Goal: Participate in discussion: Engage in conversation with other users on a specific topic

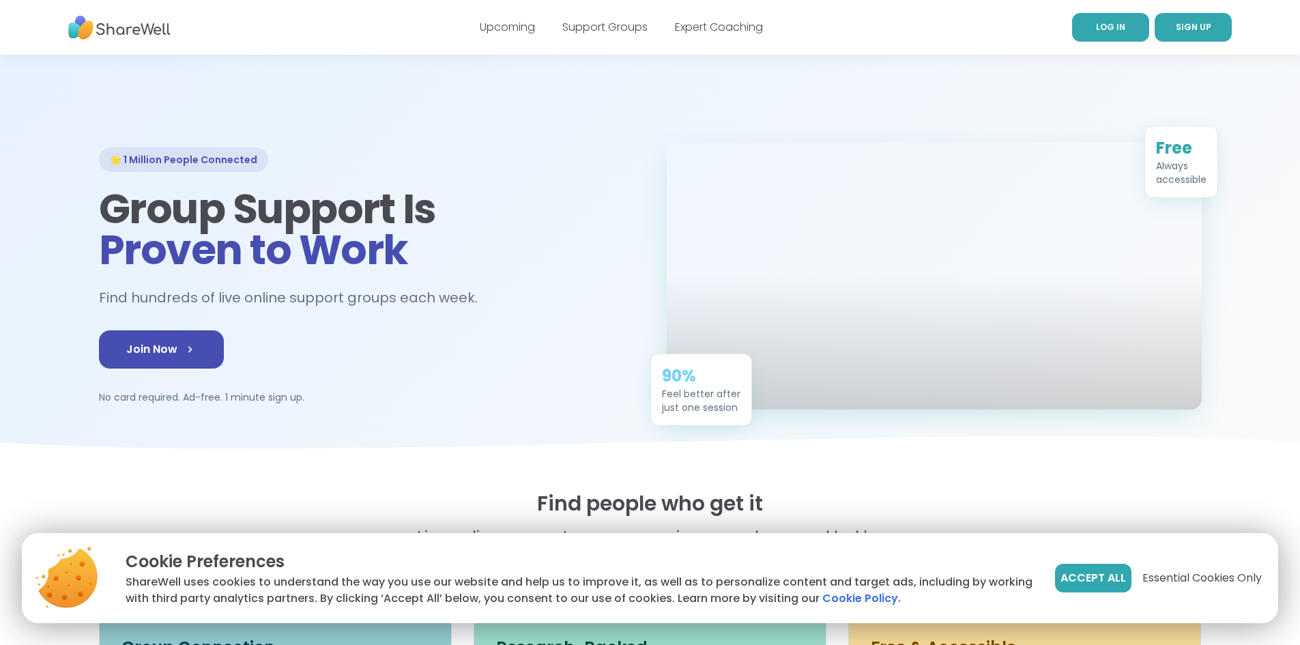
click at [1119, 20] on link "LOG IN" at bounding box center [1110, 27] width 77 height 29
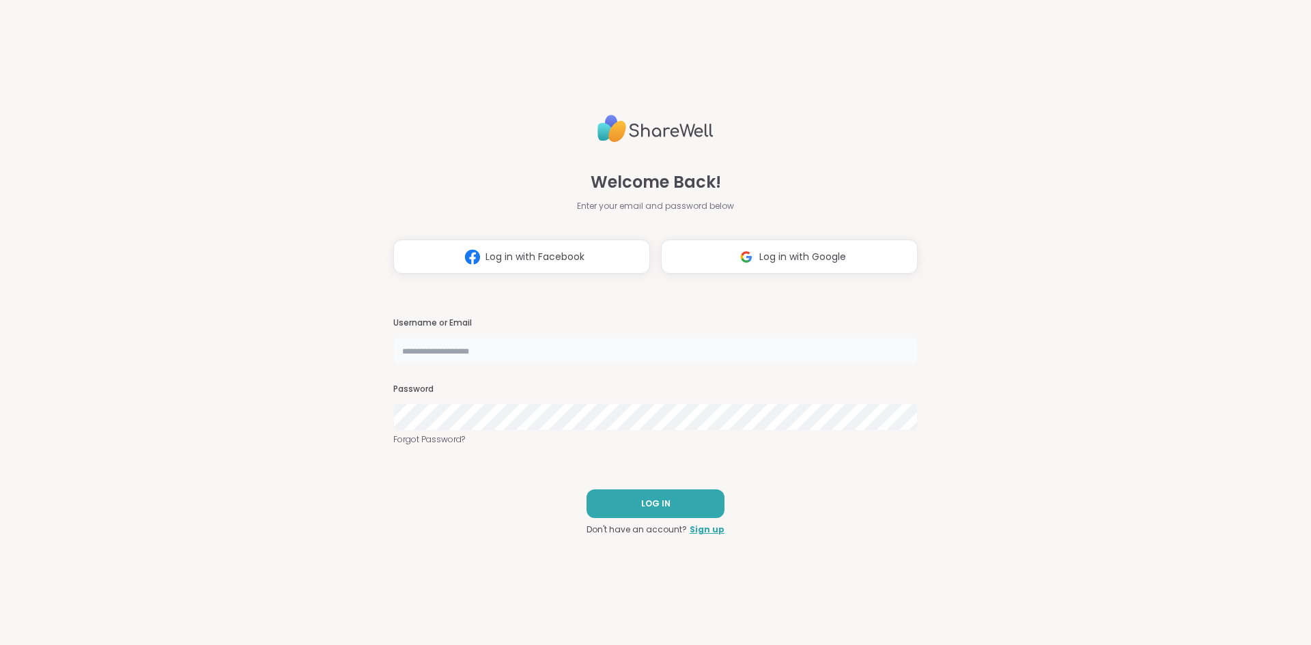
click at [511, 347] on input "text" at bounding box center [655, 350] width 524 height 27
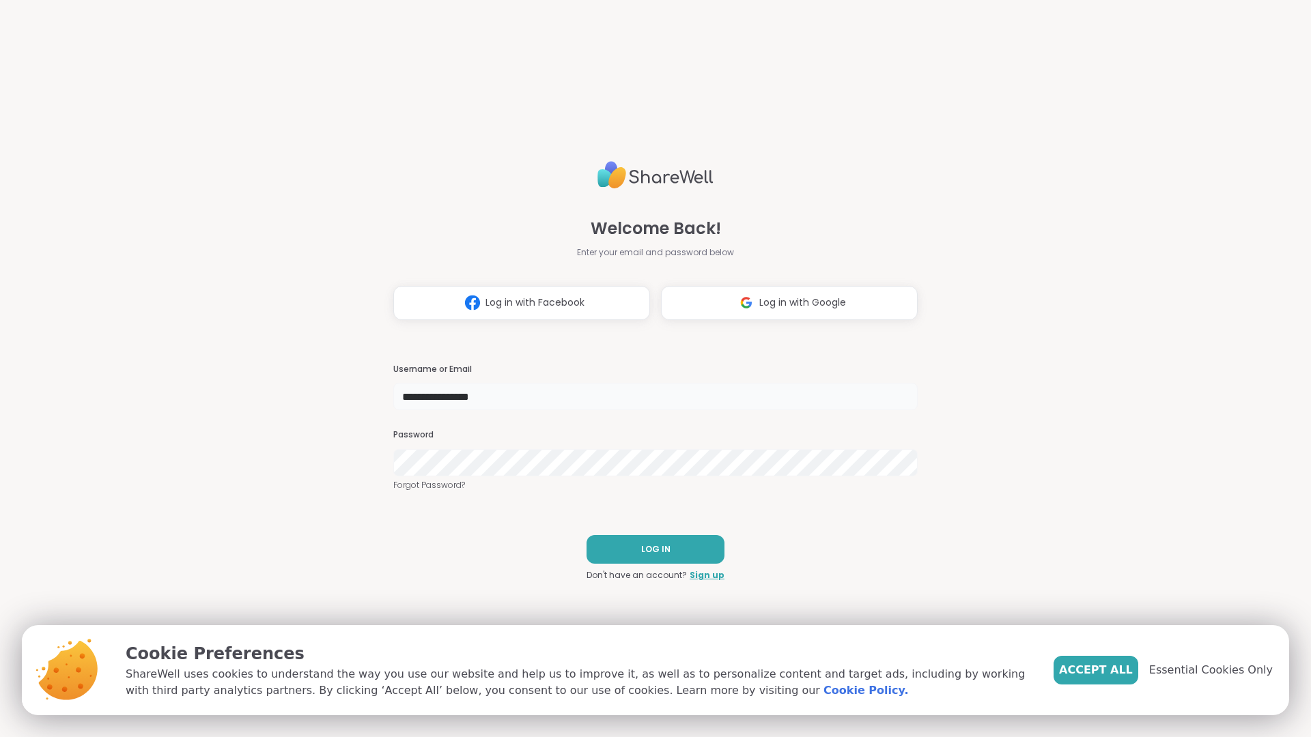
type input "**********"
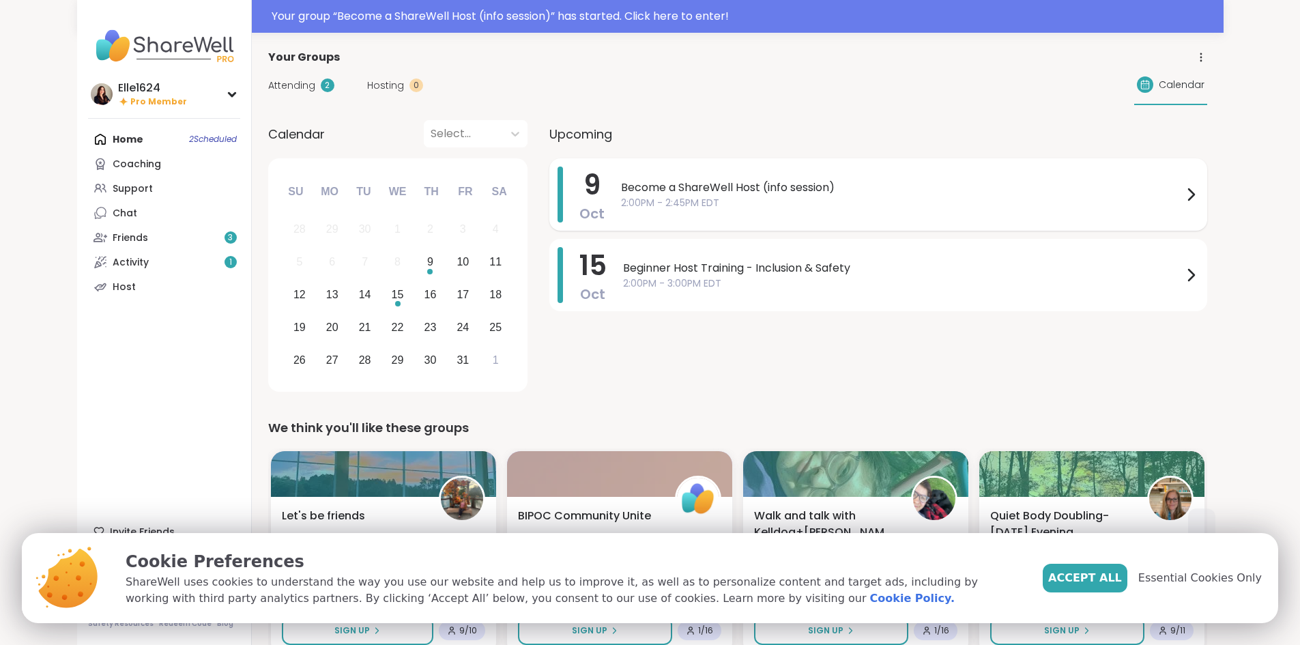
click at [584, 185] on span "9" at bounding box center [592, 185] width 17 height 38
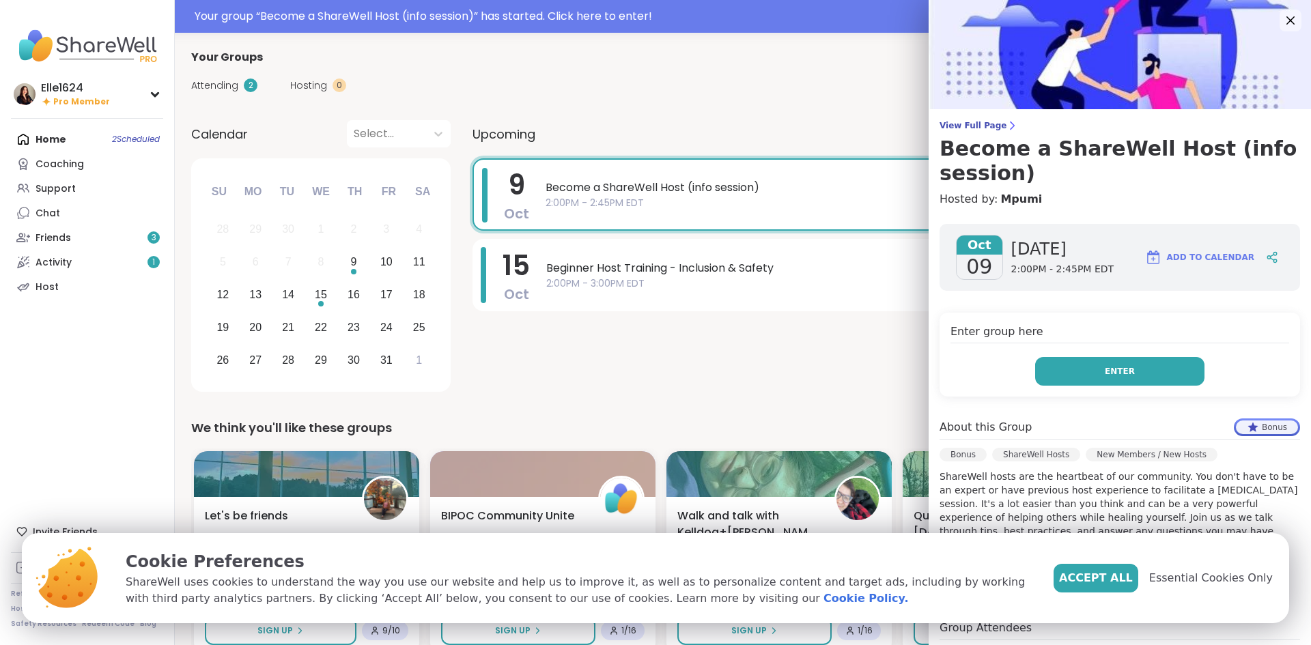
click at [1085, 384] on button "Enter" at bounding box center [1119, 371] width 169 height 29
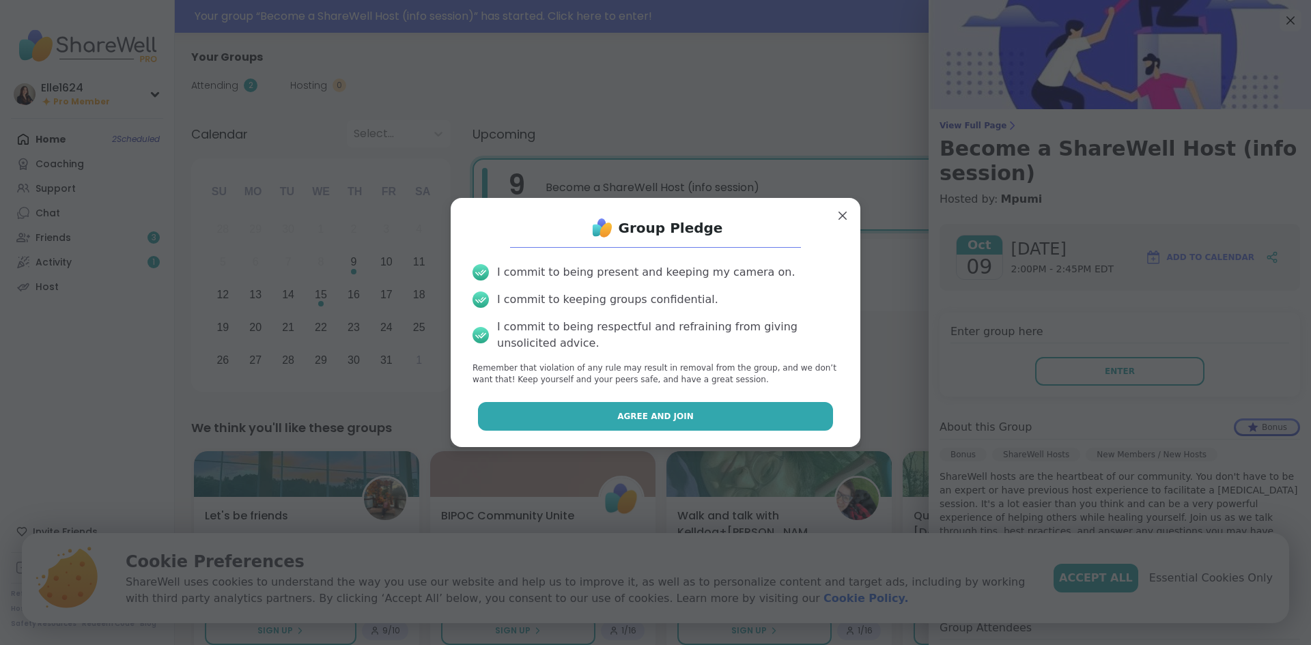
click at [671, 430] on button "Agree and Join" at bounding box center [656, 416] width 356 height 29
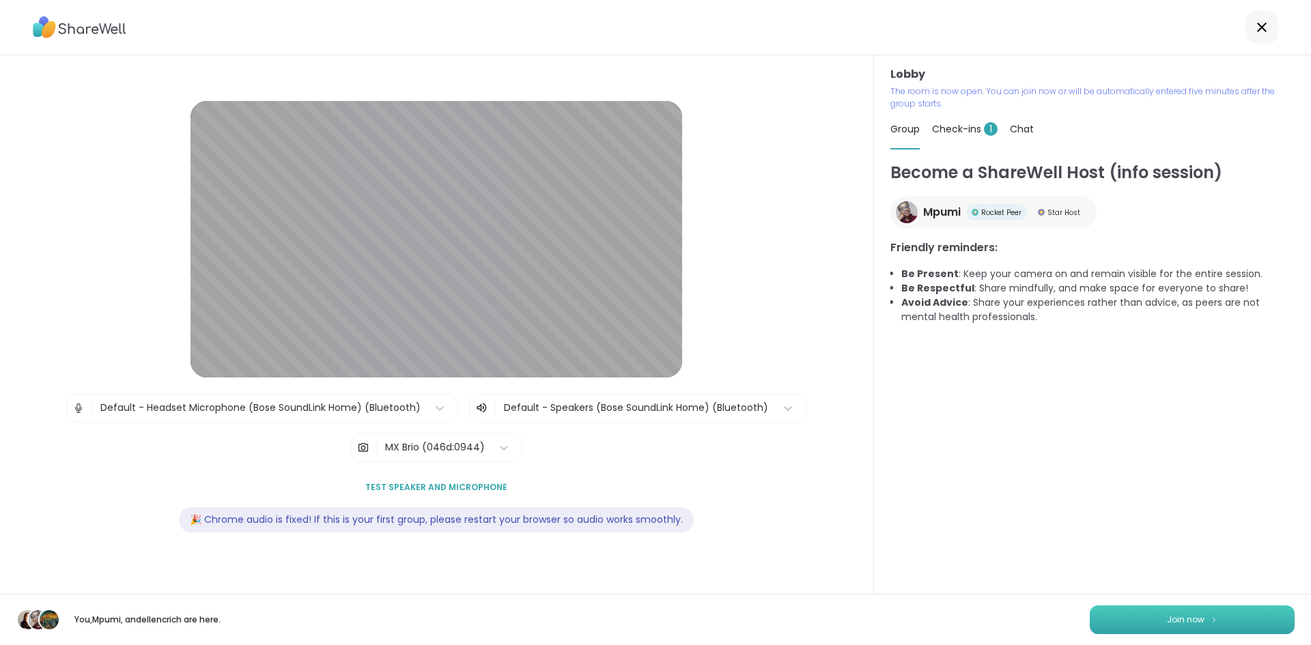
click at [1136, 620] on button "Join now" at bounding box center [1191, 619] width 205 height 29
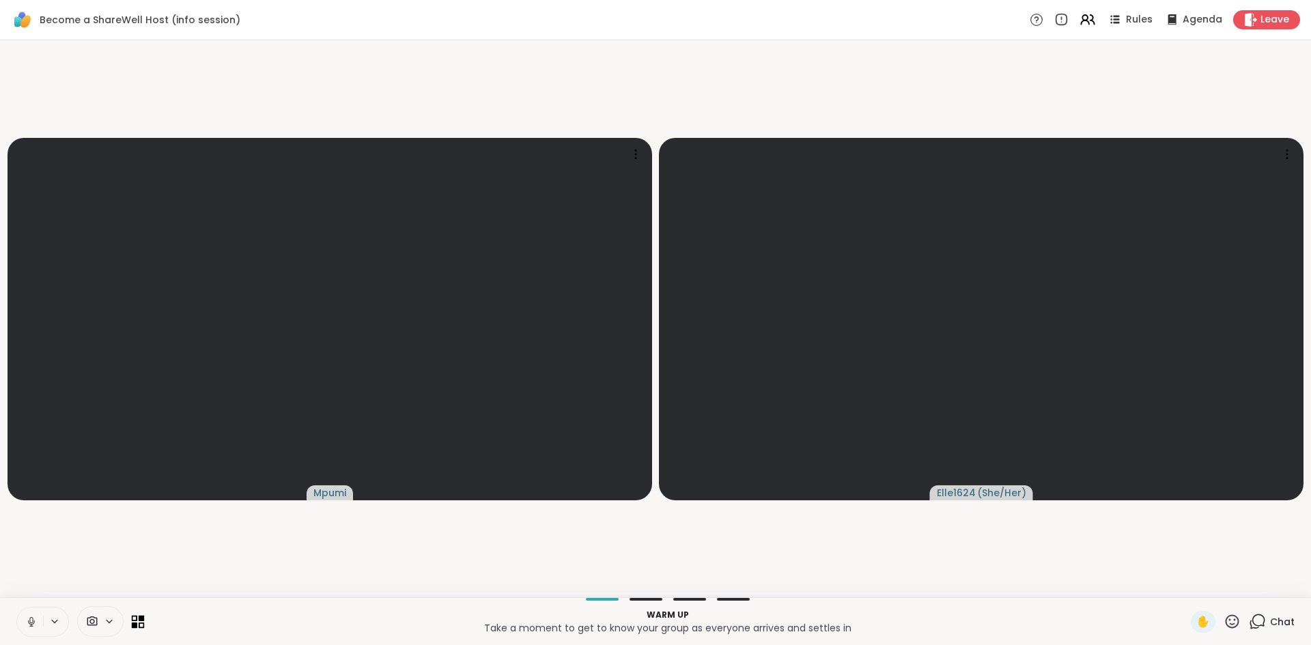
click at [143, 618] on icon at bounding box center [142, 618] width 6 height 6
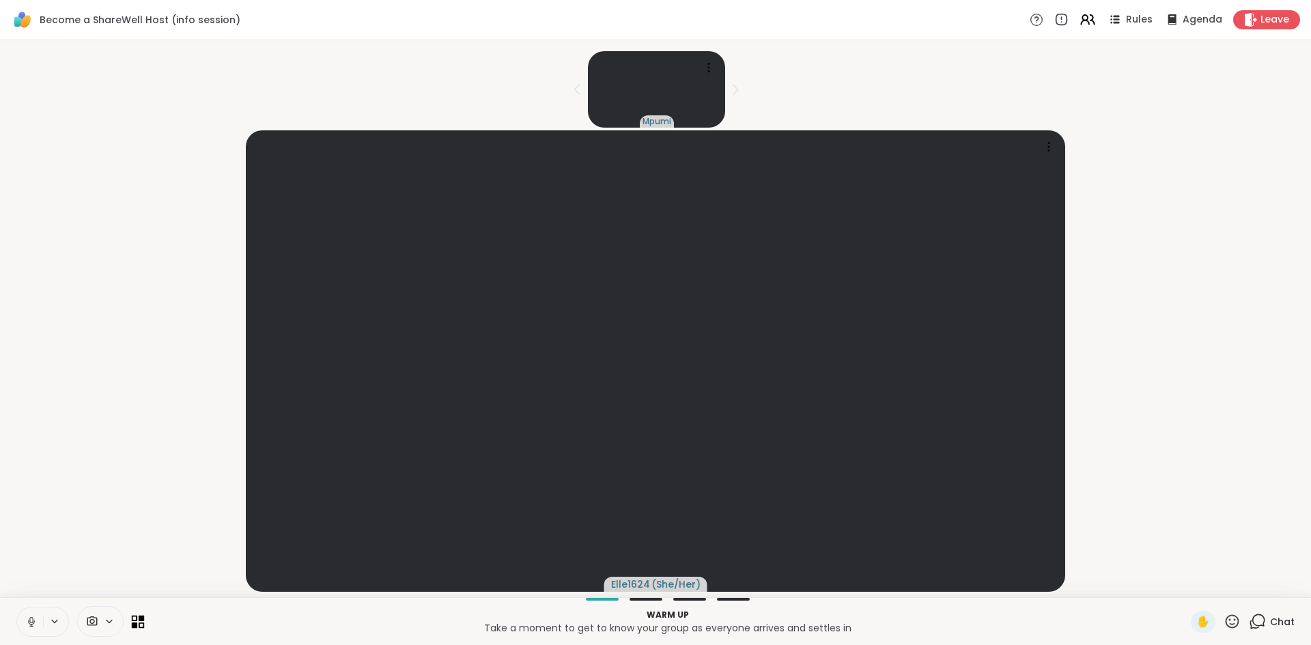
click at [143, 618] on icon at bounding box center [142, 618] width 6 height 6
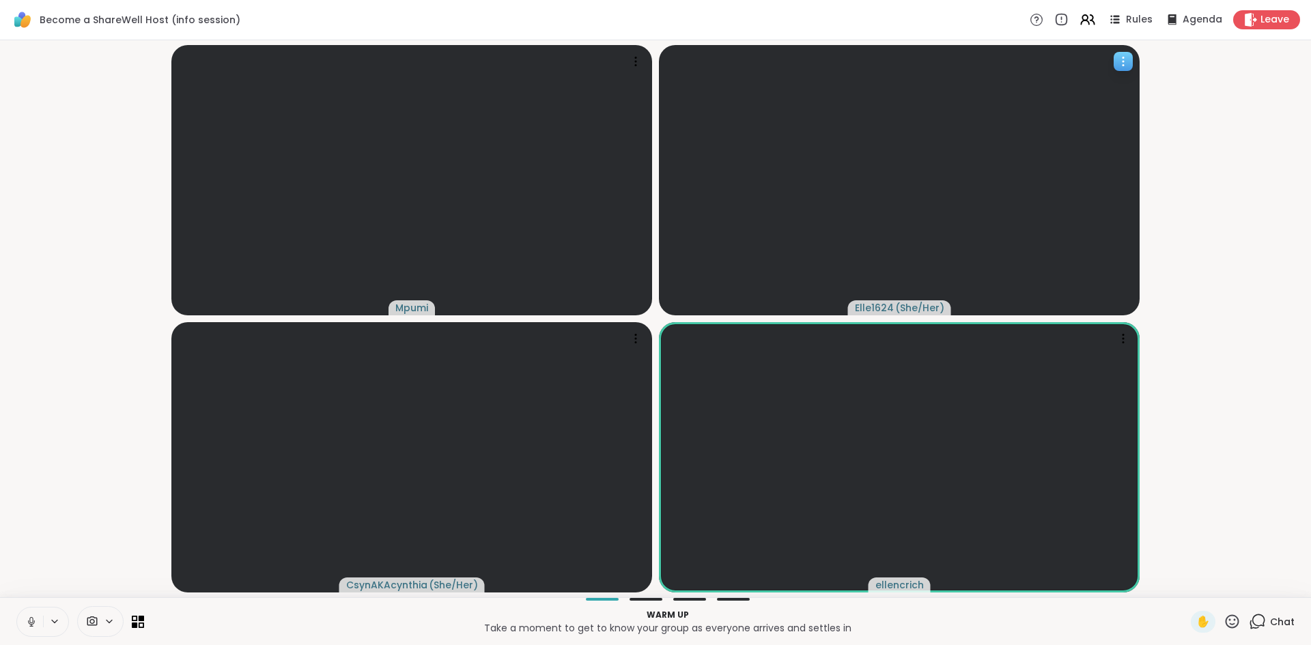
click at [1128, 59] on icon at bounding box center [1123, 62] width 14 height 14
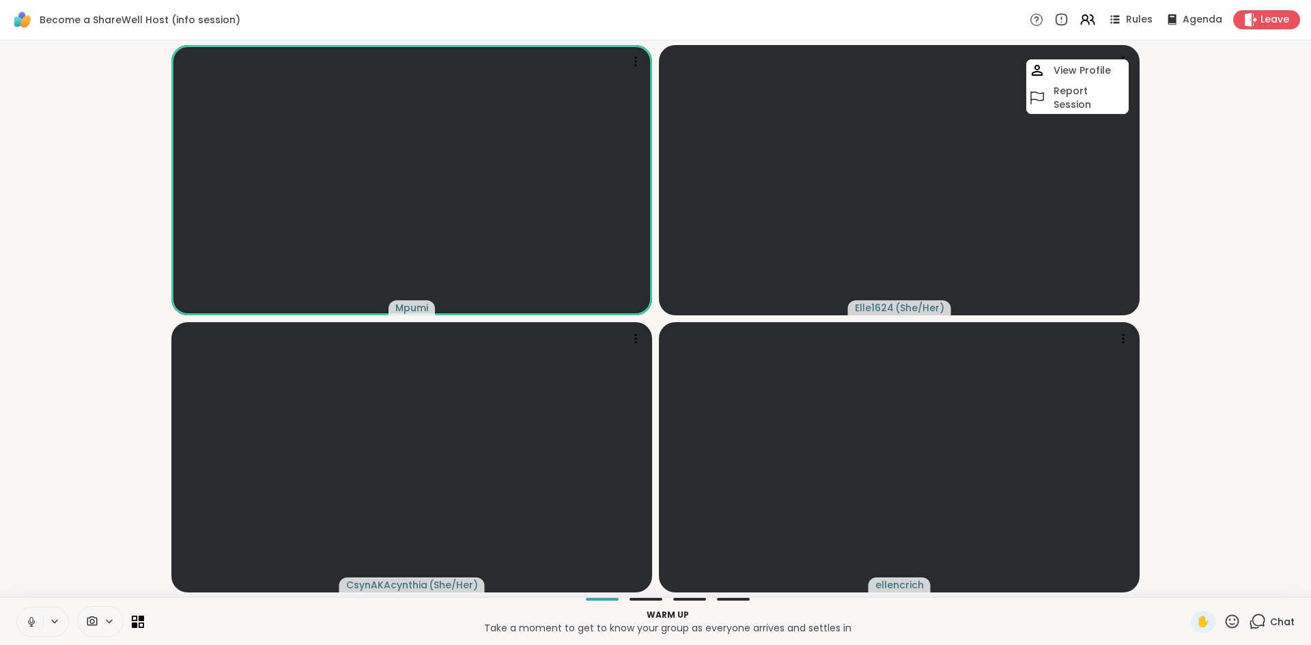
click at [109, 620] on icon at bounding box center [109, 622] width 11 height 12
click at [117, 623] on span at bounding box center [113, 622] width 19 height 12
click at [111, 621] on icon at bounding box center [108, 621] width 5 height 3
click at [1124, 63] on icon at bounding box center [1123, 62] width 14 height 14
click at [1235, 553] on video-player-container "Mpumi Elle1624 ( She/Her ) View Profile Report Session CsynAKAcynthia ( She/Her…" at bounding box center [655, 319] width 1294 height 546
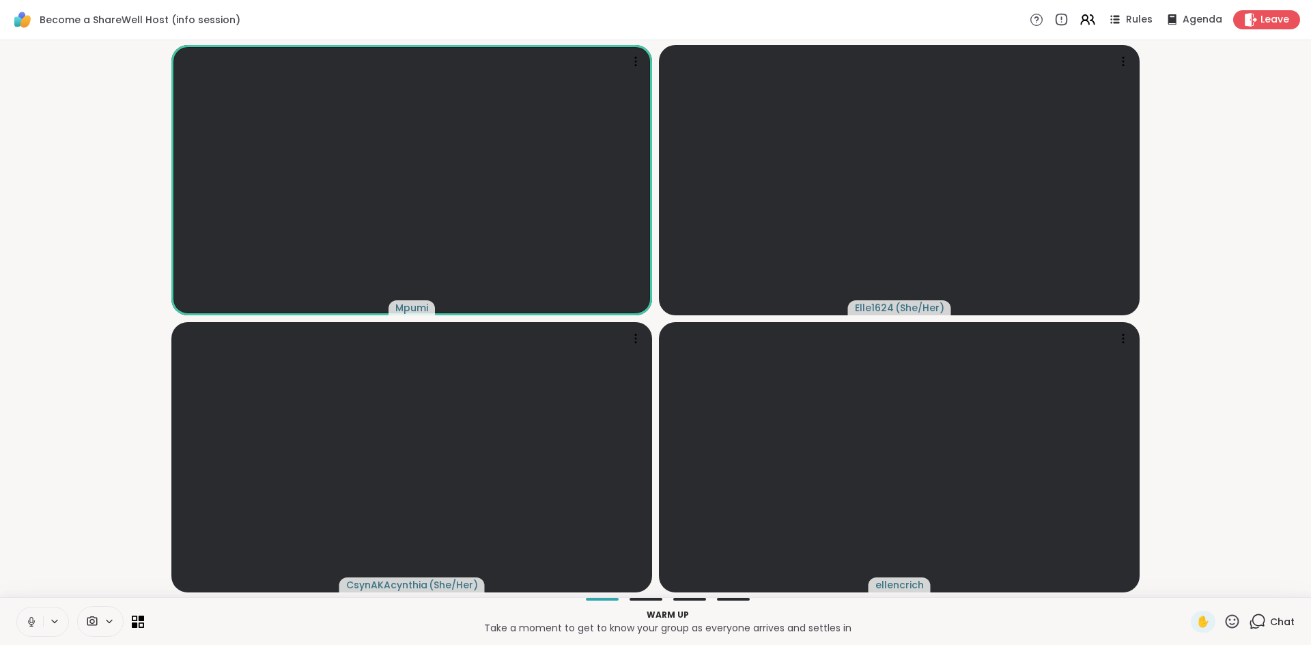
click at [108, 618] on icon at bounding box center [109, 622] width 11 height 12
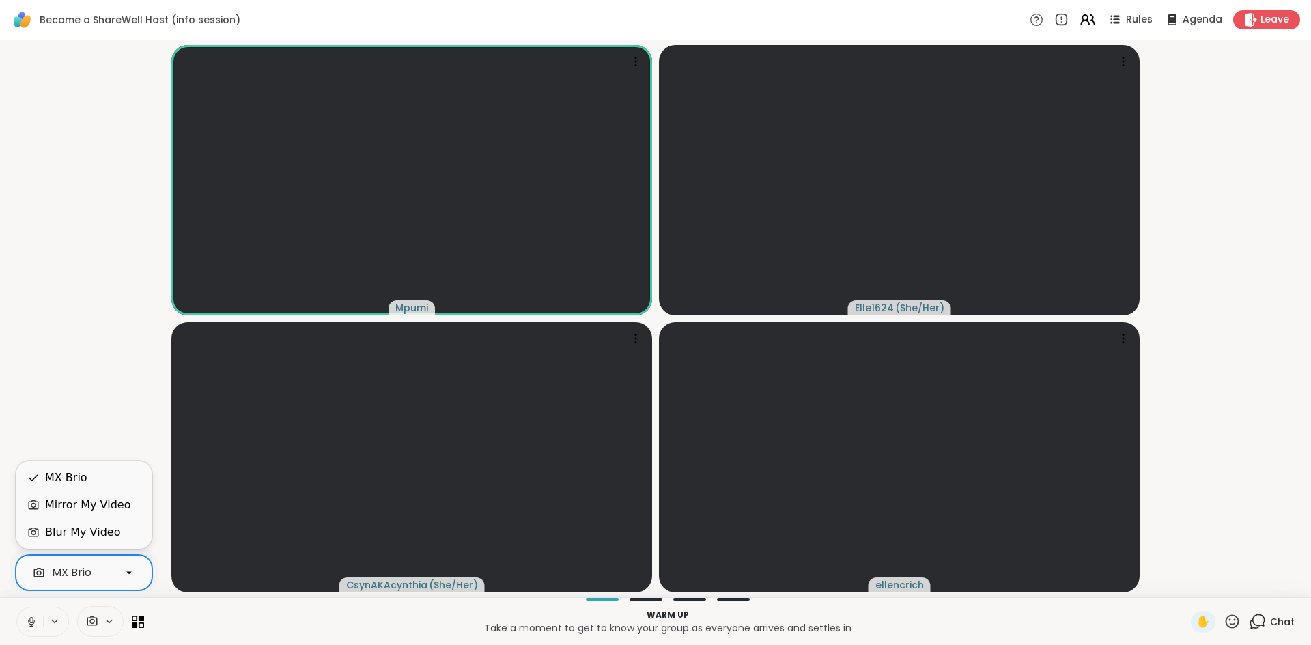
drag, startPoint x: 133, startPoint y: 571, endPoint x: 105, endPoint y: 536, distance: 45.2
click at [105, 536] on div "Blur My Video" at bounding box center [82, 532] width 75 height 16
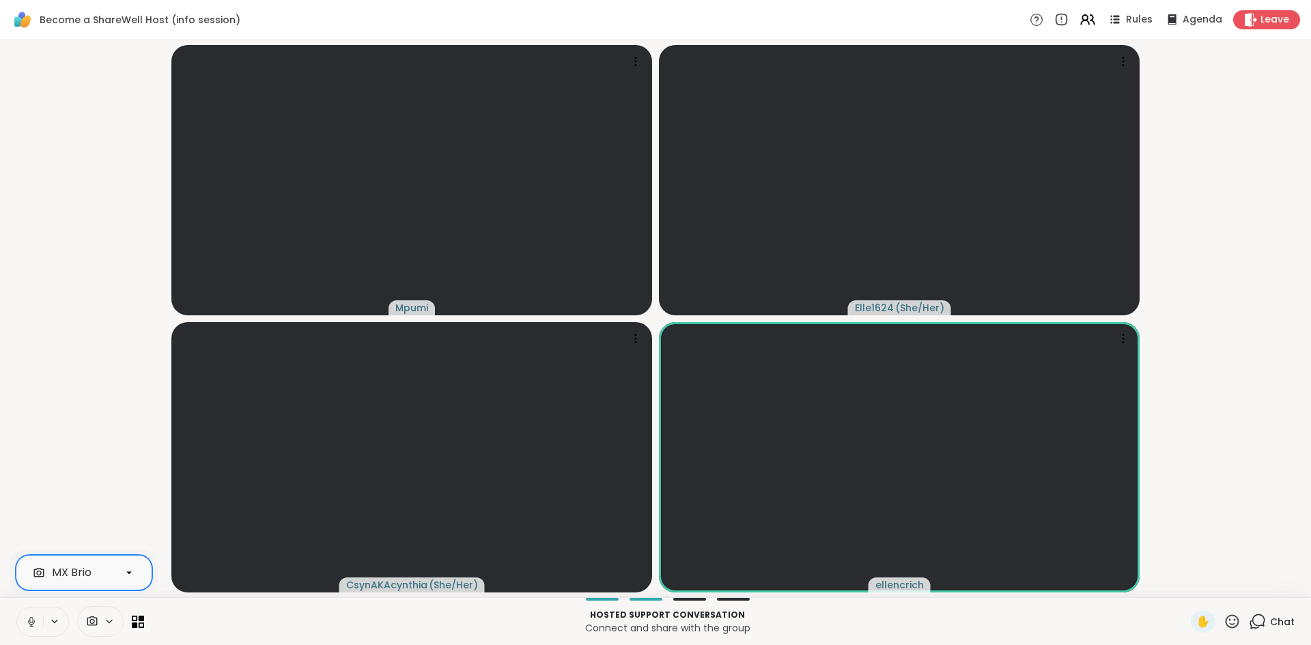
click at [26, 627] on button at bounding box center [30, 622] width 26 height 29
click at [28, 625] on icon at bounding box center [31, 622] width 12 height 12
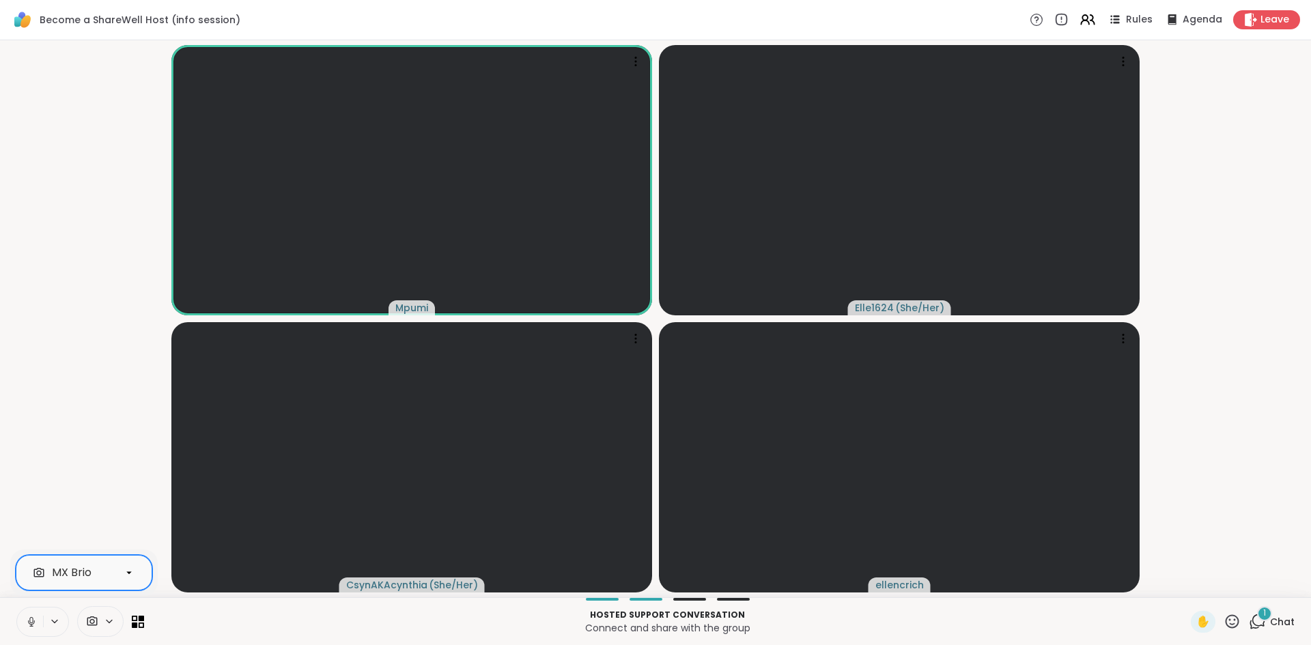
click at [1257, 610] on div "1" at bounding box center [1264, 613] width 15 height 15
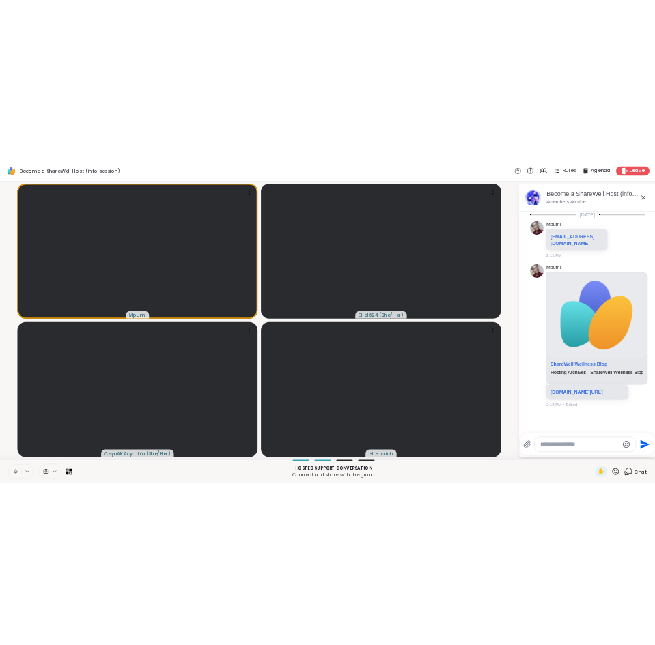
scroll to position [403, 0]
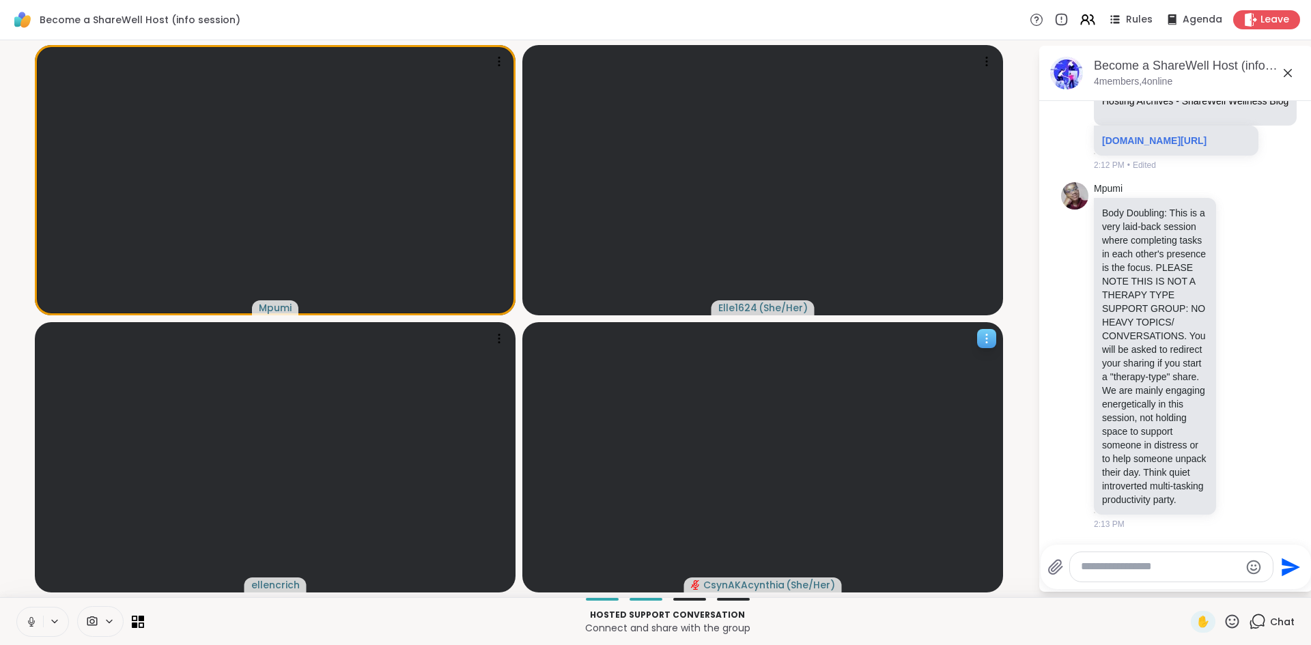
click at [984, 337] on icon at bounding box center [987, 339] width 14 height 14
click at [31, 618] on icon at bounding box center [31, 622] width 12 height 12
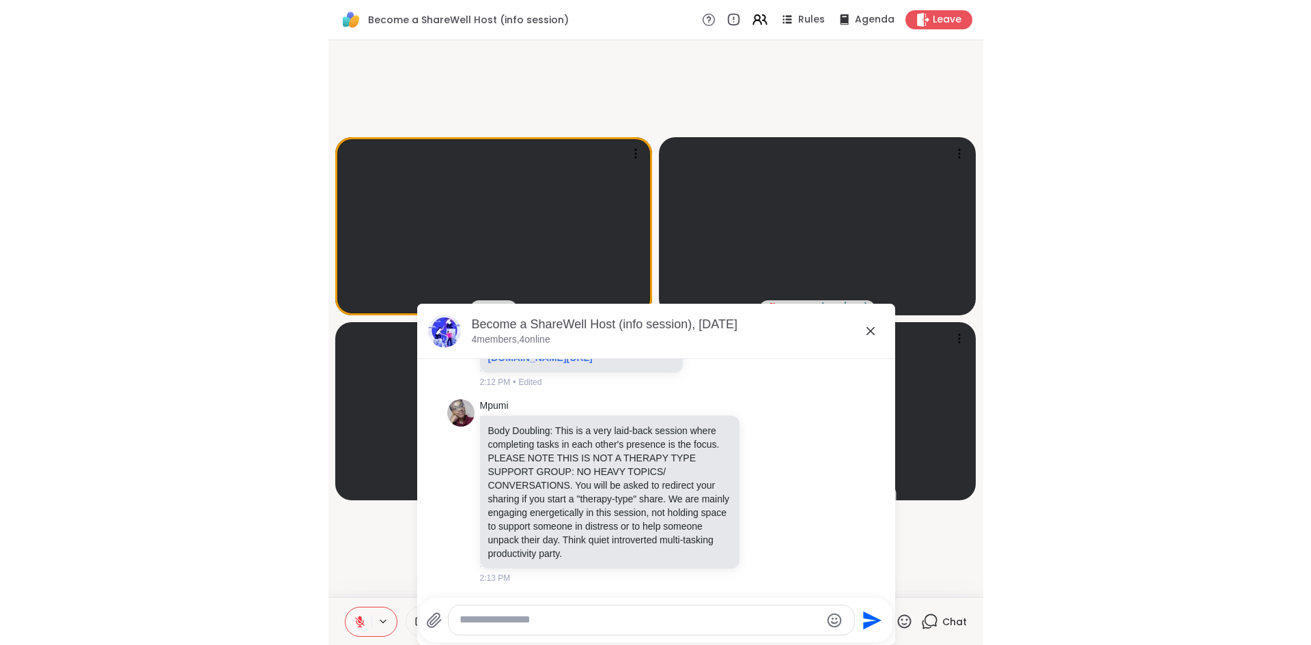
scroll to position [349, 0]
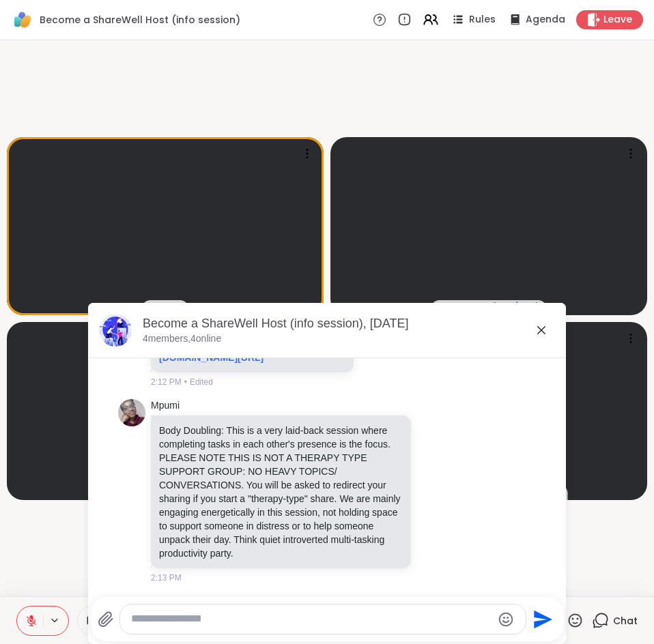
click at [537, 334] on icon at bounding box center [541, 330] width 16 height 16
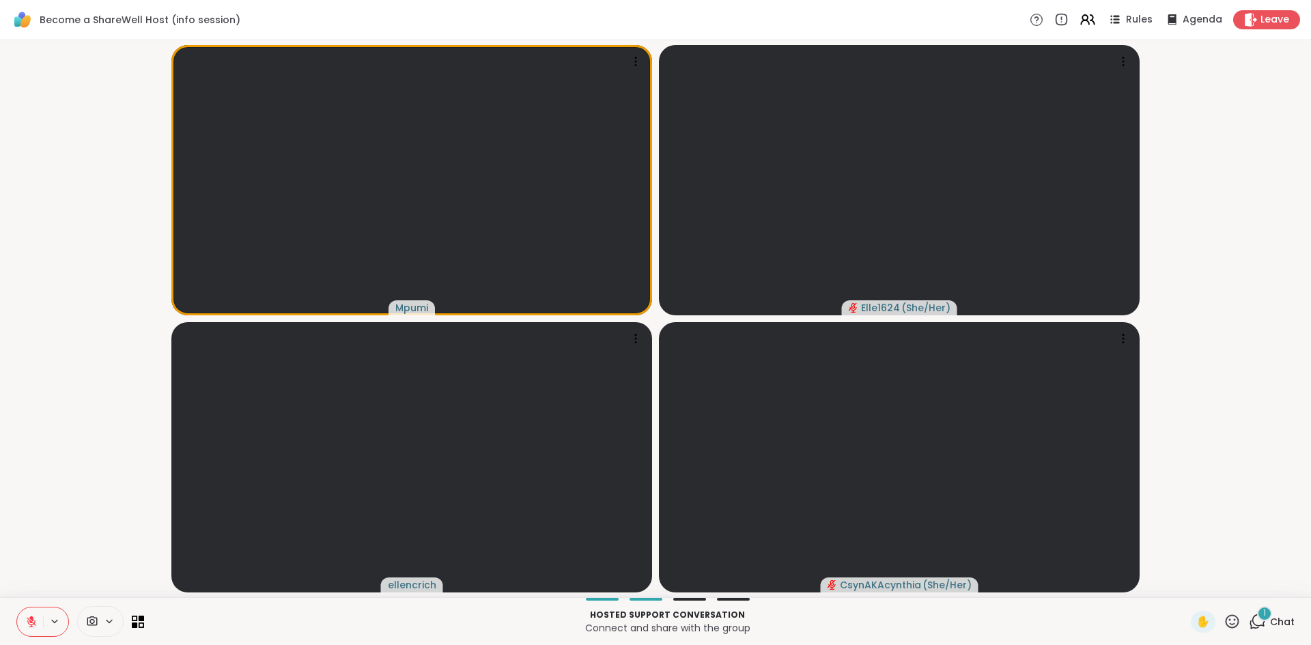
click at [1258, 625] on div "1 Chat" at bounding box center [1271, 622] width 46 height 22
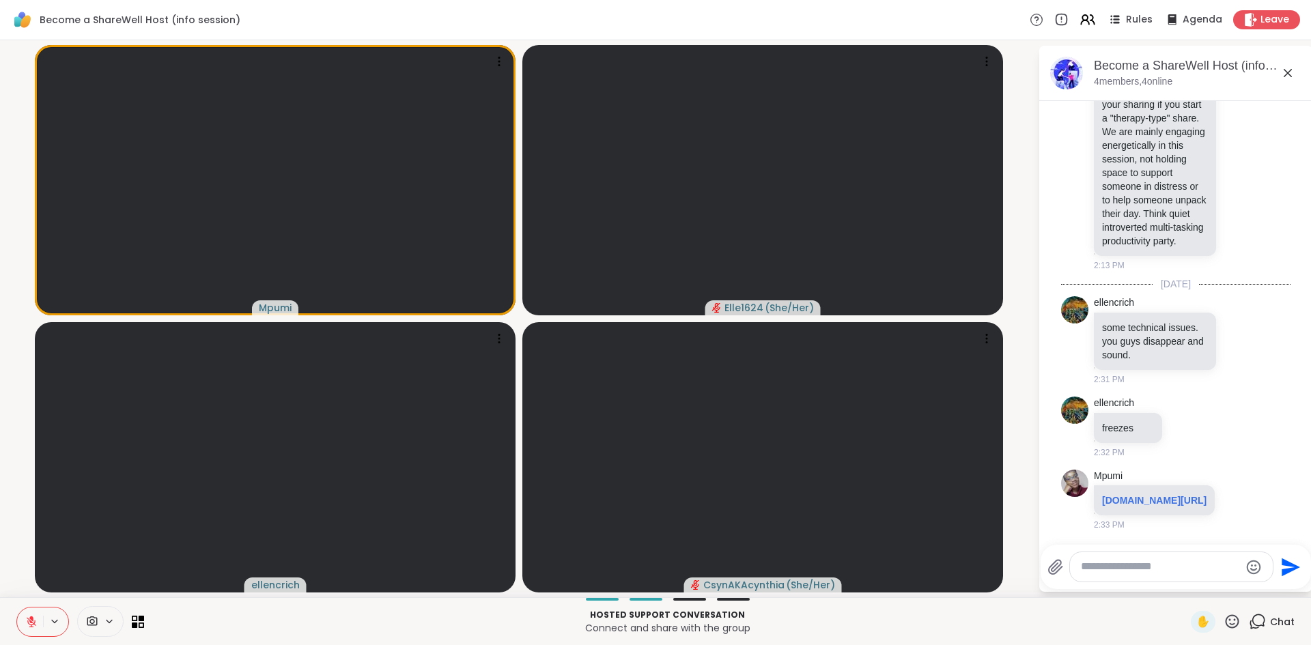
scroll to position [690, 0]
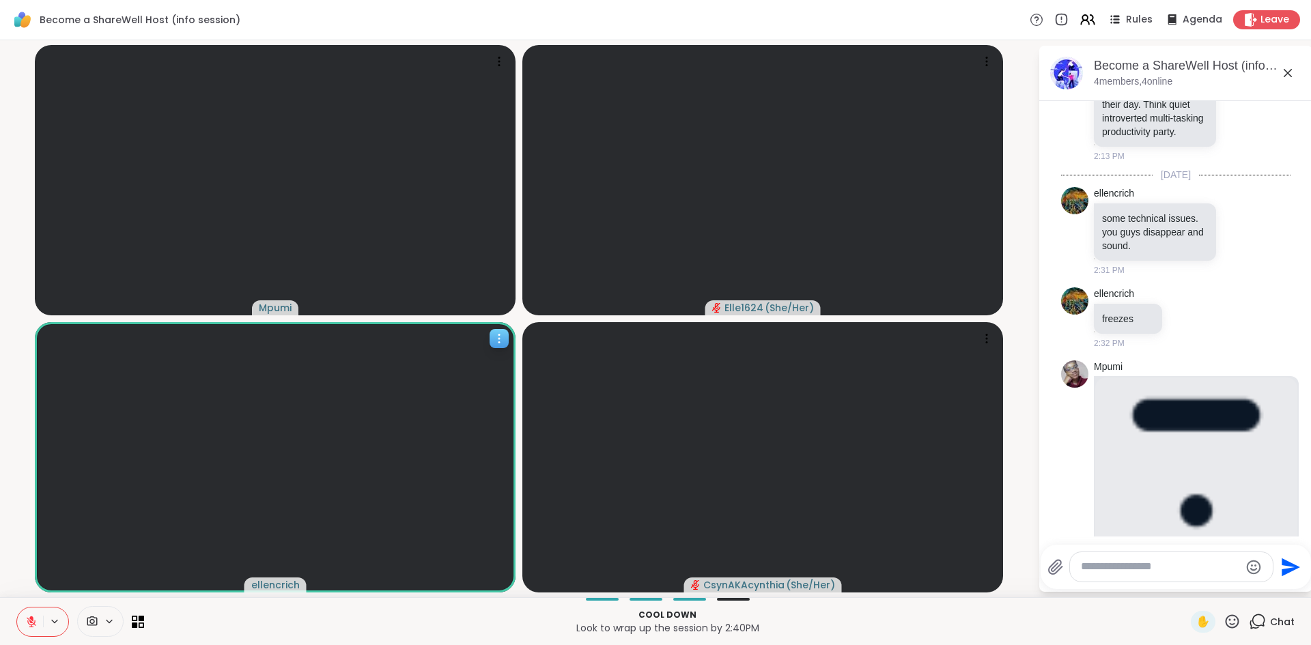
click at [505, 337] on icon at bounding box center [499, 339] width 14 height 14
click at [504, 330] on div at bounding box center [498, 338] width 19 height 19
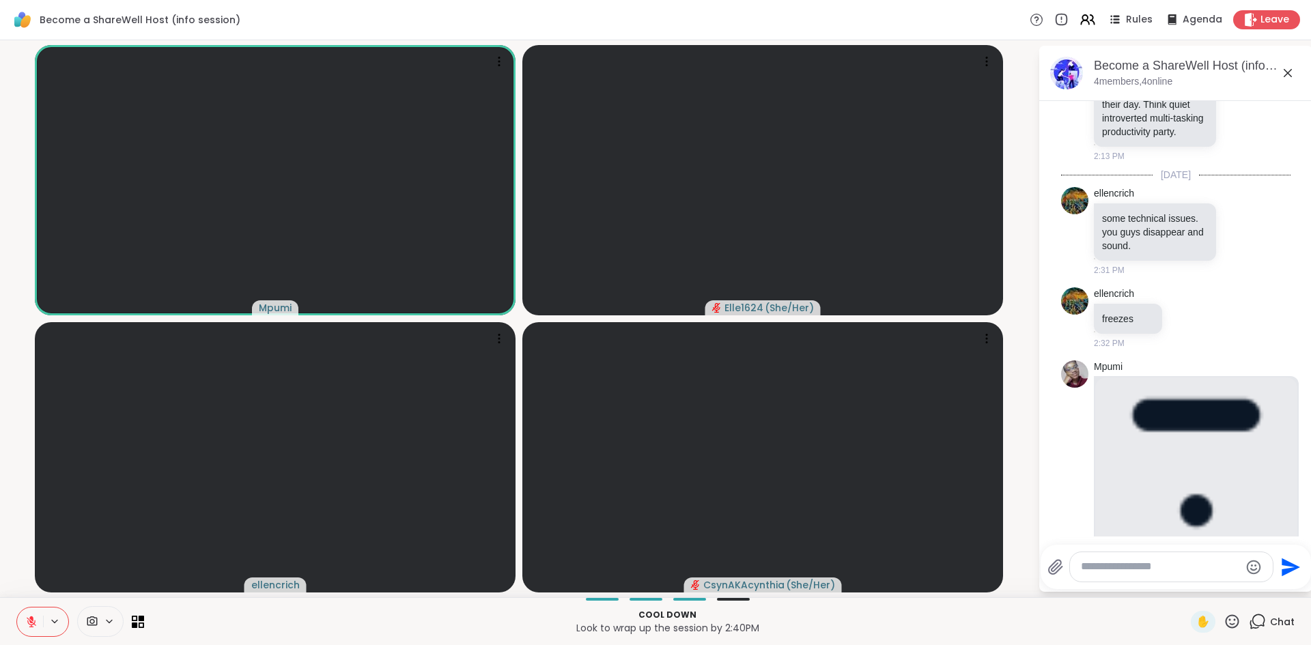
click at [33, 618] on icon at bounding box center [31, 618] width 4 height 5
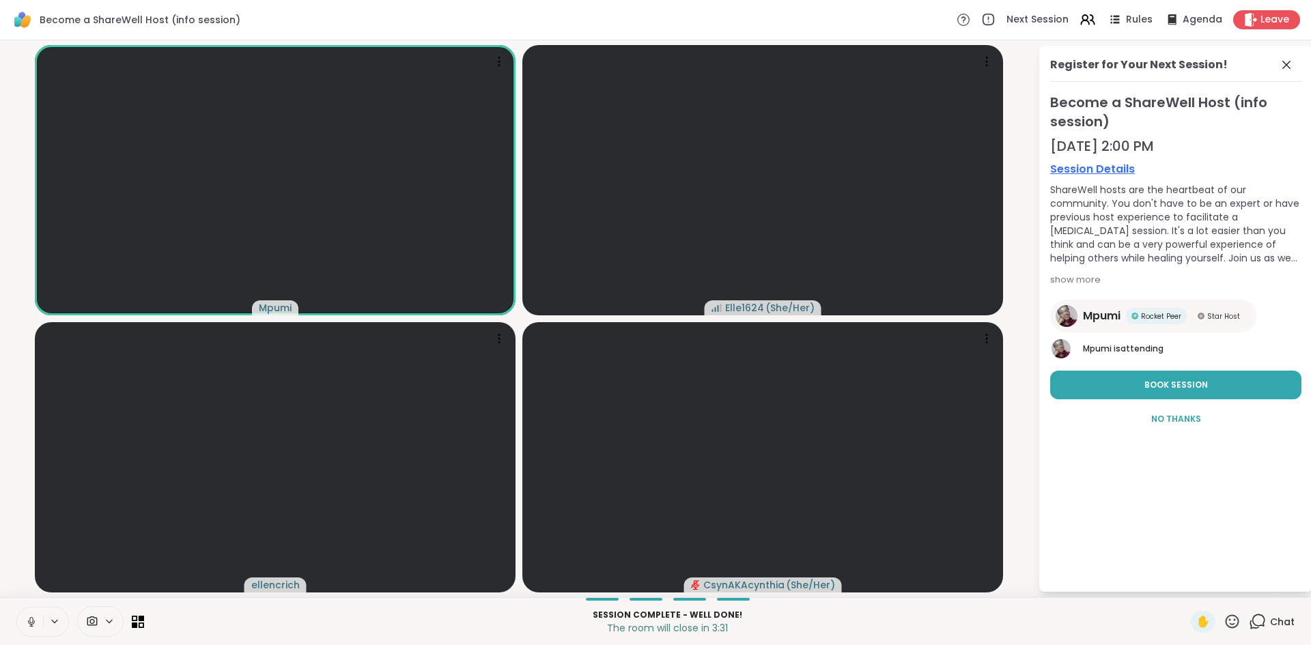
click at [29, 612] on button at bounding box center [30, 622] width 26 height 29
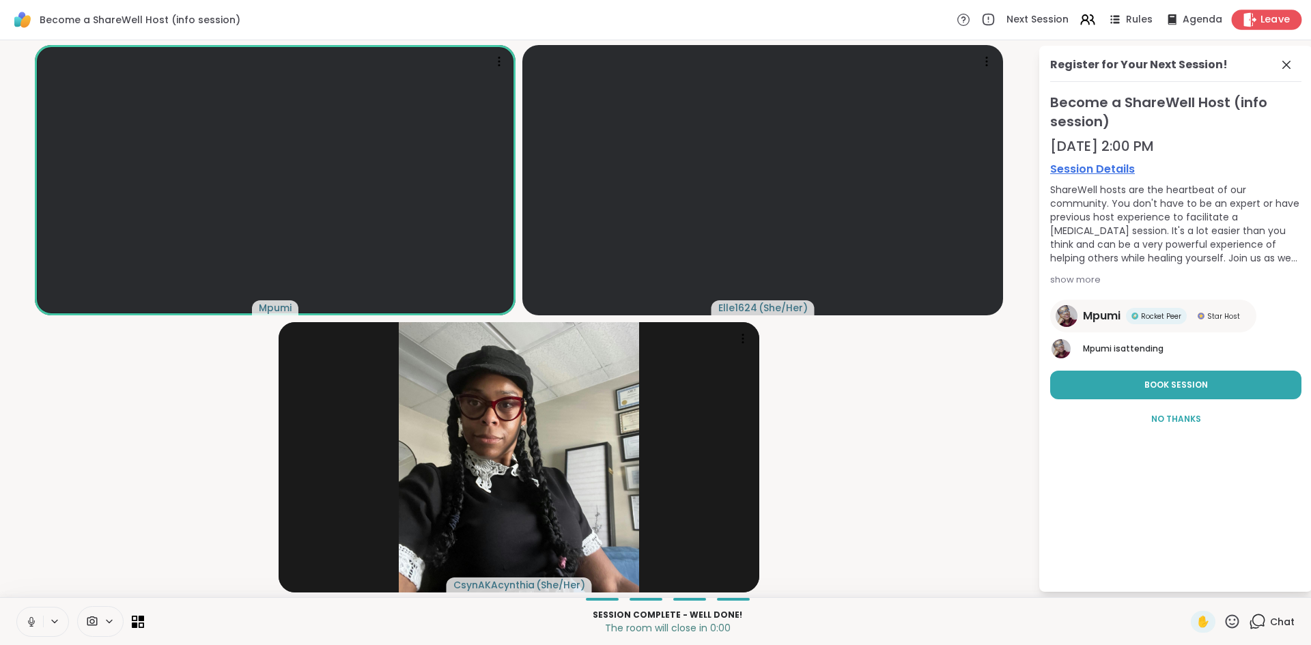
click at [1246, 10] on div "Leave" at bounding box center [1266, 20] width 70 height 20
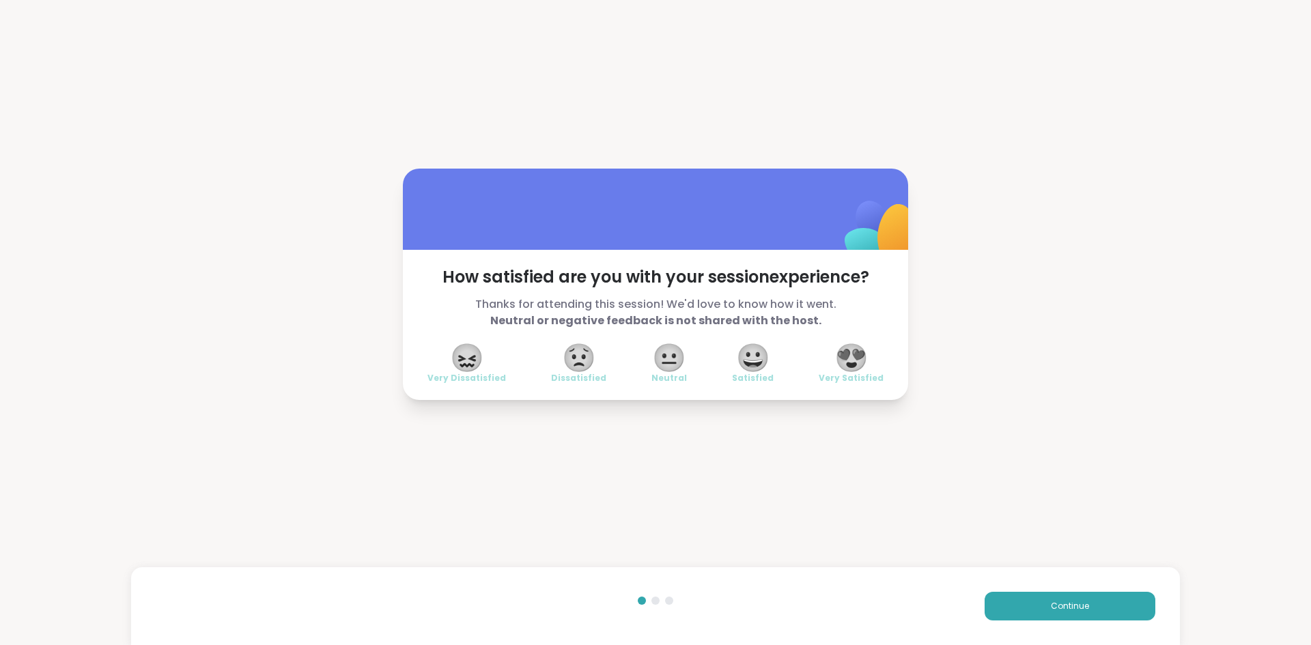
click at [834, 367] on span "😍" at bounding box center [851, 357] width 34 height 25
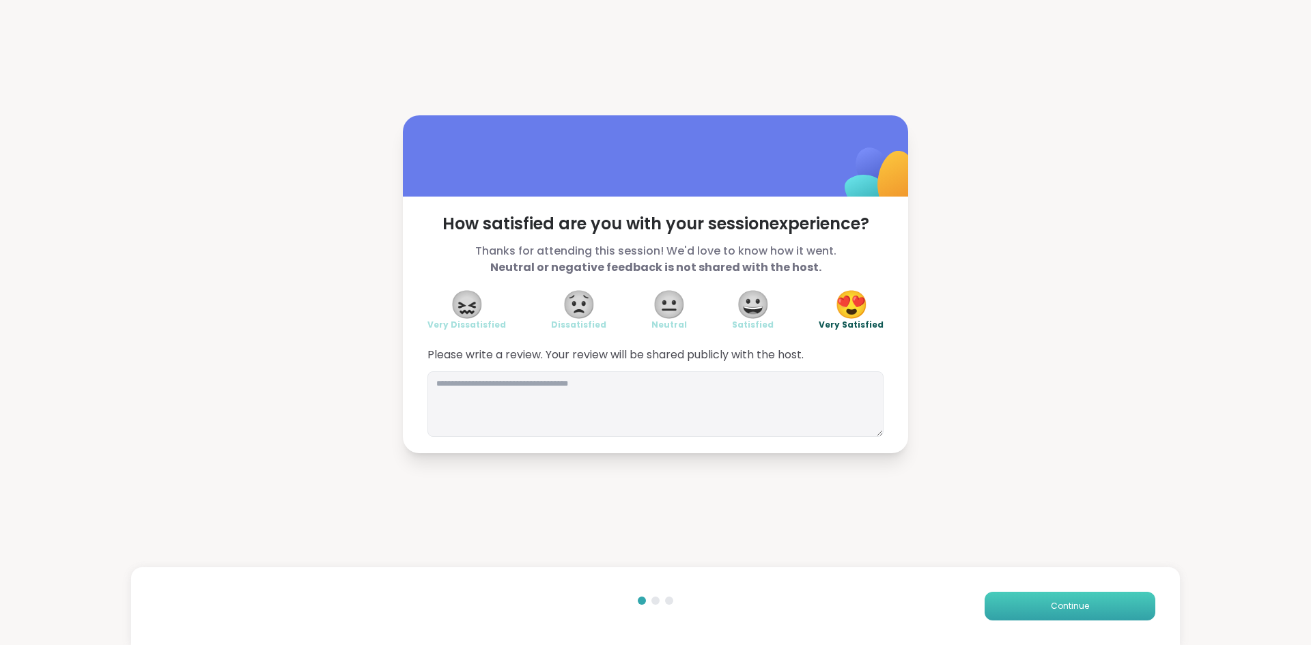
click at [1053, 603] on span "Continue" at bounding box center [1070, 606] width 38 height 12
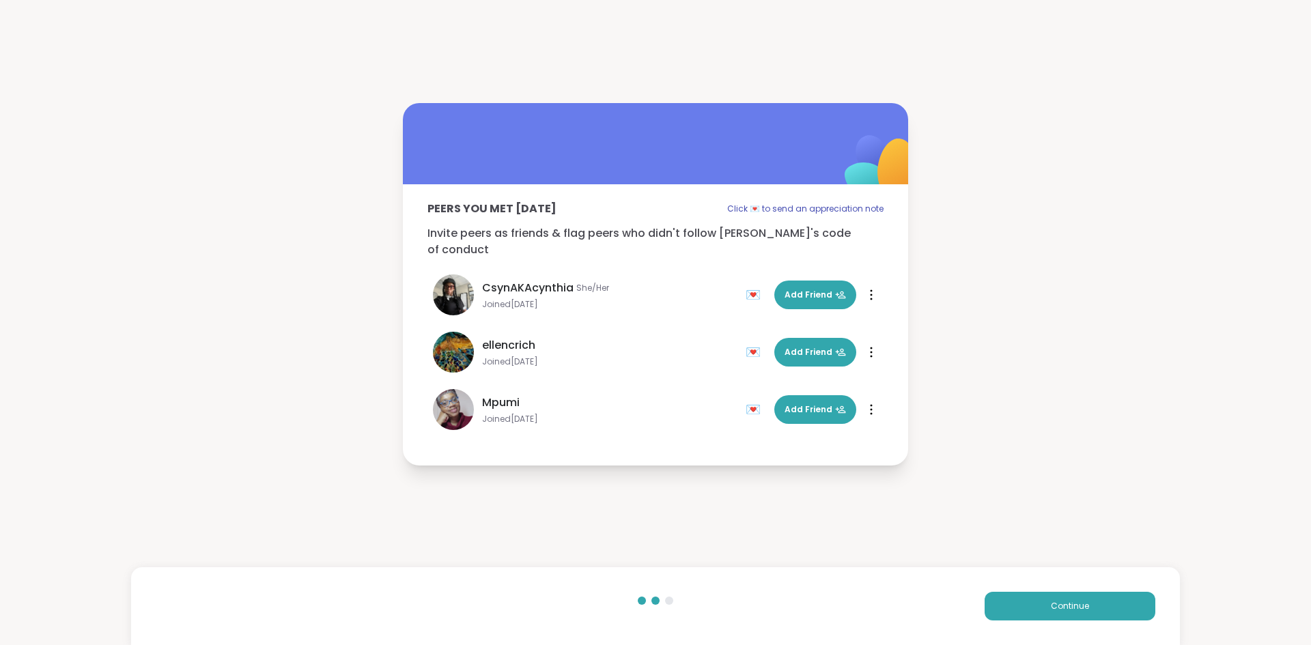
click at [745, 404] on div "💌" at bounding box center [755, 410] width 20 height 22
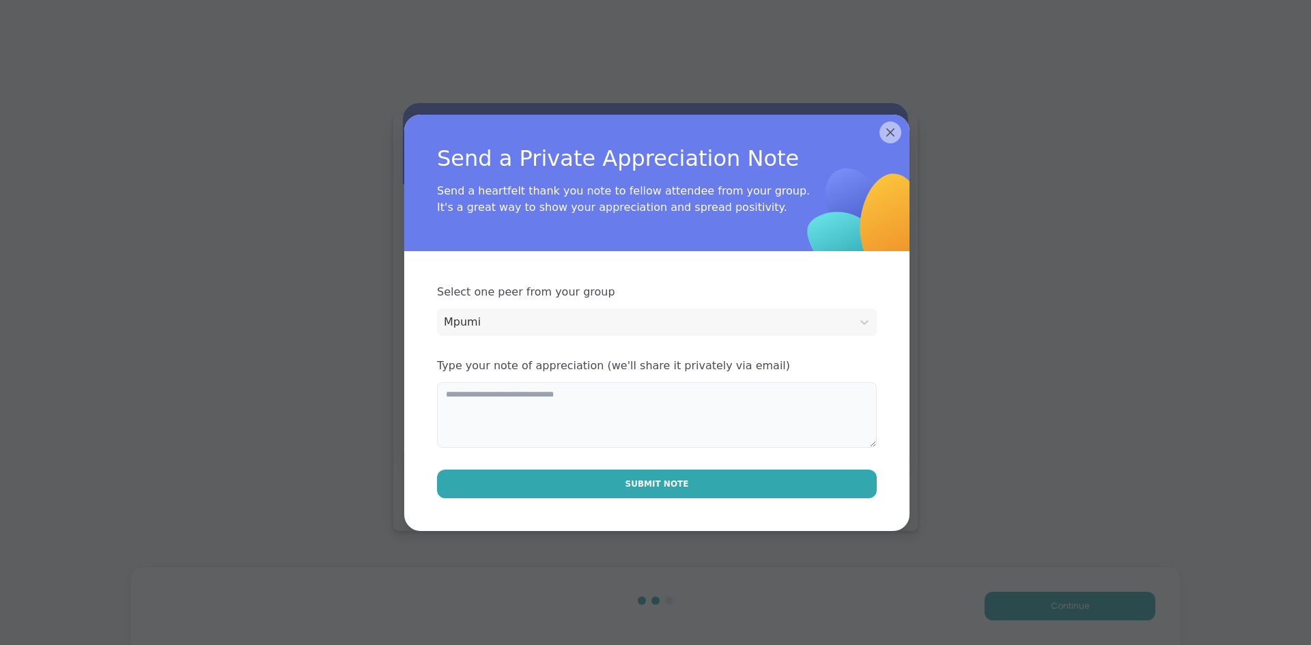
click at [723, 403] on textarea at bounding box center [657, 415] width 440 height 66
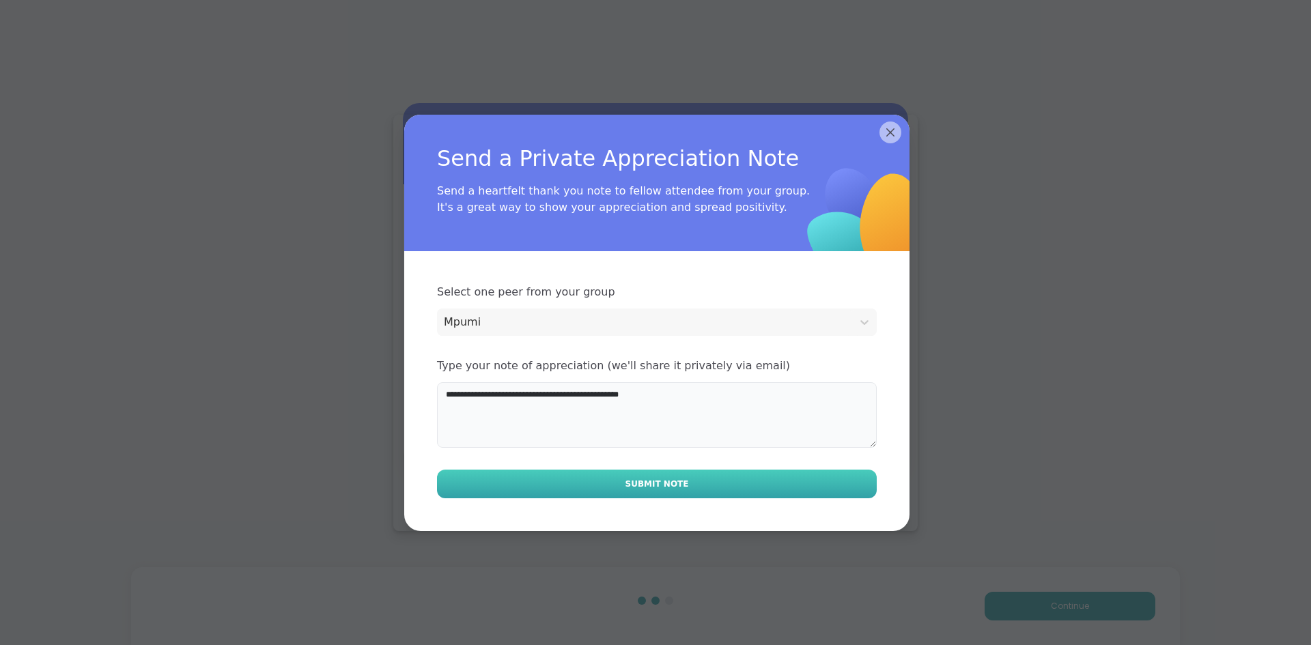
type textarea "**********"
click at [691, 476] on button "Submit Note" at bounding box center [657, 484] width 440 height 29
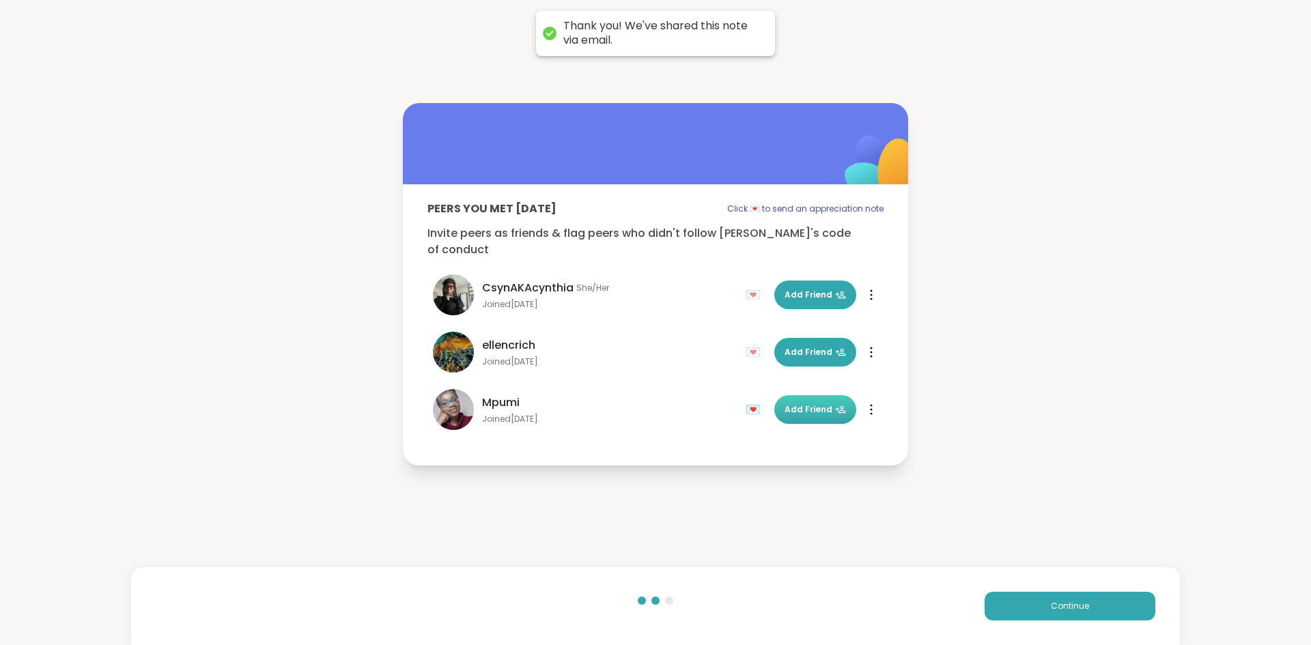
click at [809, 410] on button "Add Friend" at bounding box center [815, 409] width 82 height 29
click at [1085, 595] on button "Continue" at bounding box center [1069, 606] width 171 height 29
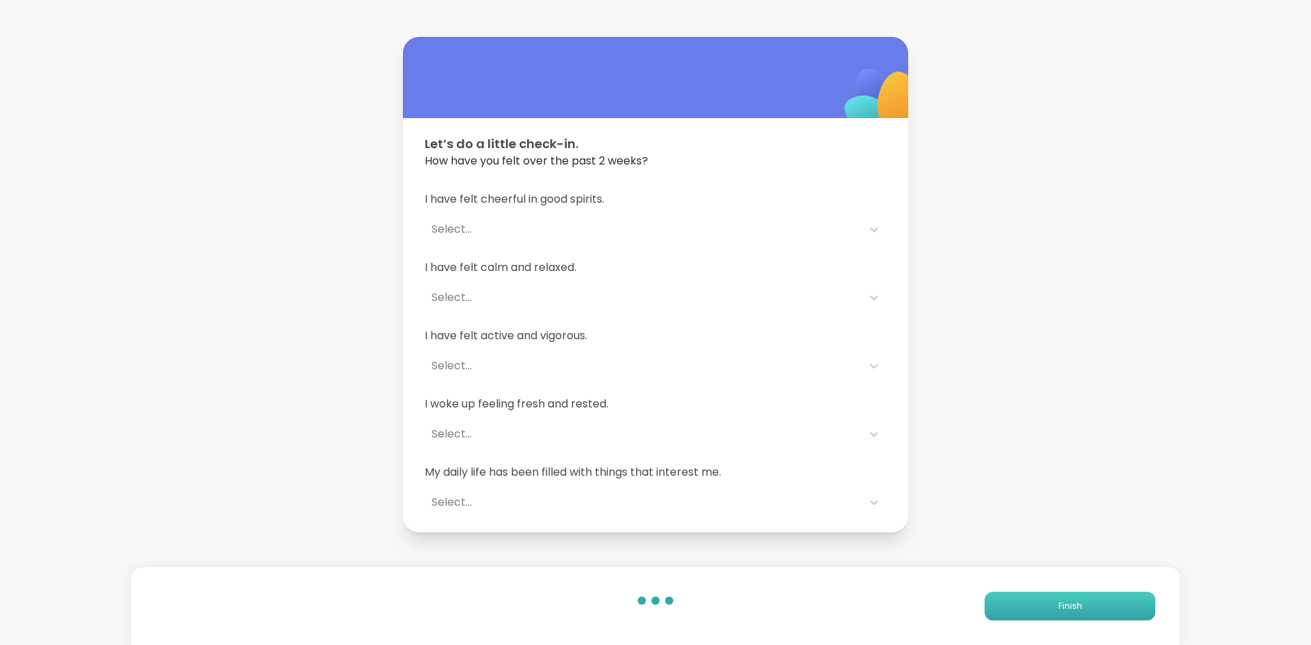
click at [1058, 601] on span "Finish" at bounding box center [1070, 606] width 24 height 12
